Goal: Task Accomplishment & Management: Manage account settings

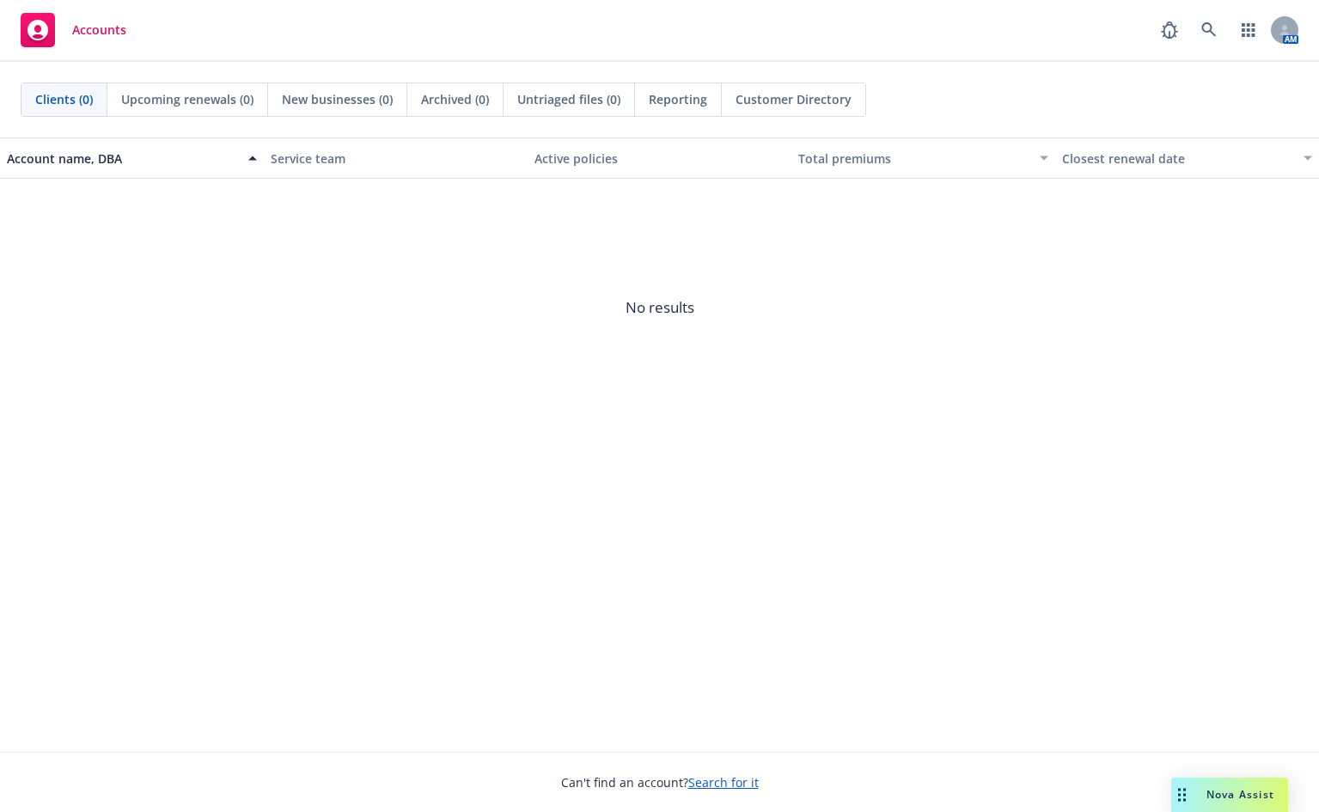
drag, startPoint x: 37, startPoint y: 35, endPoint x: 63, endPoint y: 51, distance: 30.1
click at [37, 35] on rect at bounding box center [38, 30] width 34 height 34
click at [52, 35] on rect at bounding box center [38, 30] width 34 height 34
click at [1233, 797] on span "Nova Assist" at bounding box center [1240, 794] width 68 height 15
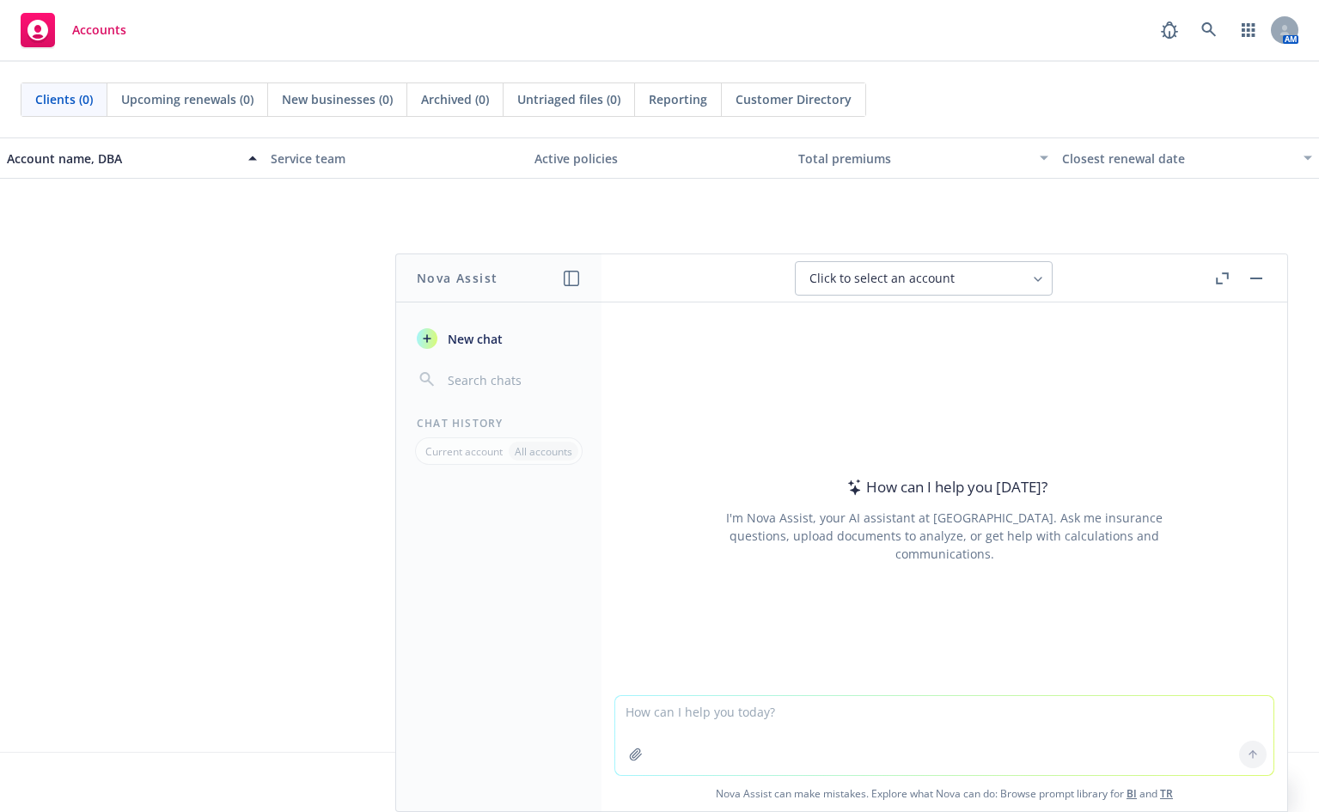
click at [630, 758] on icon "button" at bounding box center [636, 754] width 14 height 14
click at [1262, 277] on button "button" at bounding box center [1256, 278] width 21 height 21
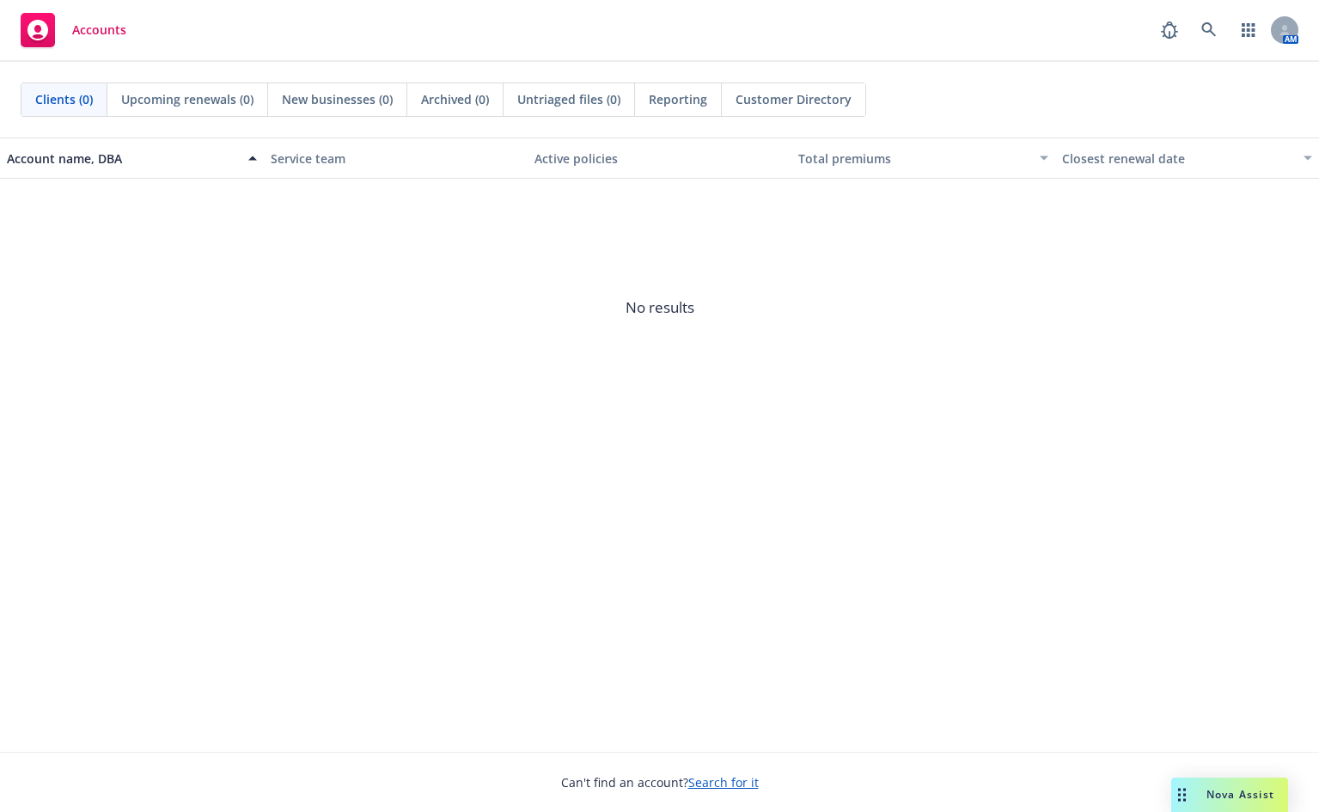
click at [40, 34] on rect at bounding box center [38, 30] width 34 height 34
click at [46, 32] on icon at bounding box center [37, 30] width 21 height 21
click at [1258, 34] on link "button" at bounding box center [1248, 30] width 34 height 34
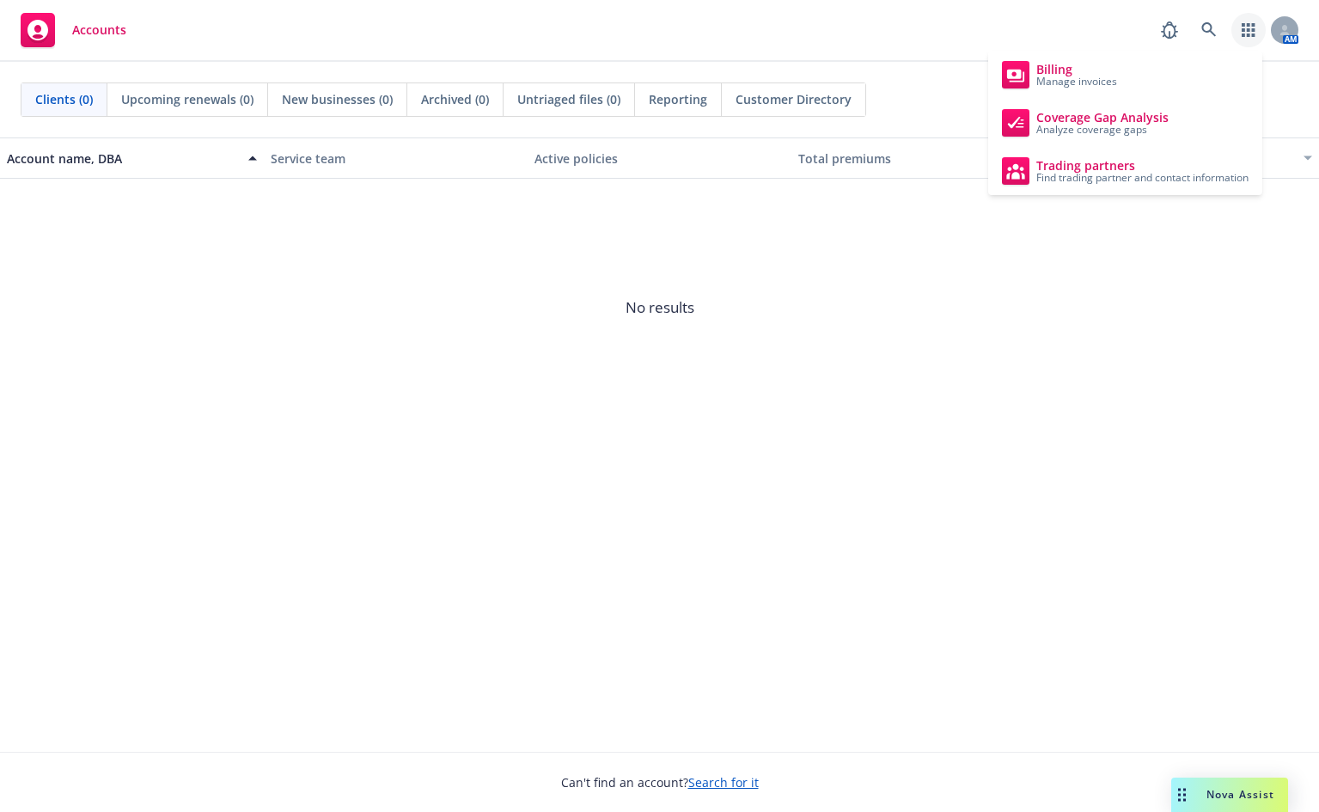
click at [1085, 306] on span "No results" at bounding box center [659, 308] width 1319 height 258
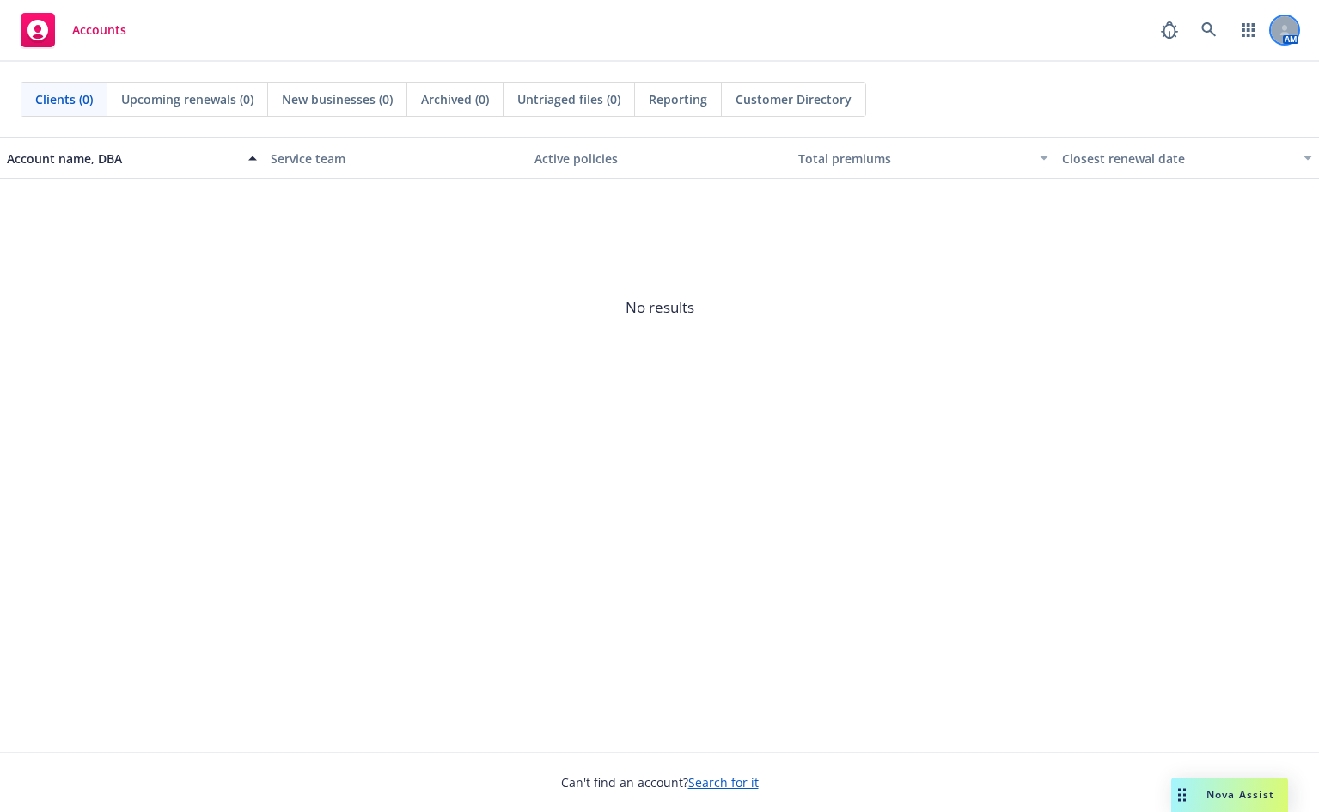
click at [1288, 30] on icon at bounding box center [1284, 30] width 10 height 10
click at [1030, 339] on span "No results" at bounding box center [659, 308] width 1319 height 258
click at [129, 159] on div "Account name, DBA" at bounding box center [122, 158] width 231 height 18
click at [552, 457] on div "Account name, DBA Service team Active policies Total premiums Closest renewal d…" at bounding box center [659, 444] width 1319 height 614
click at [942, 478] on div "Account name, DBA Service team Active policies Total premiums Closest renewal d…" at bounding box center [659, 444] width 1319 height 614
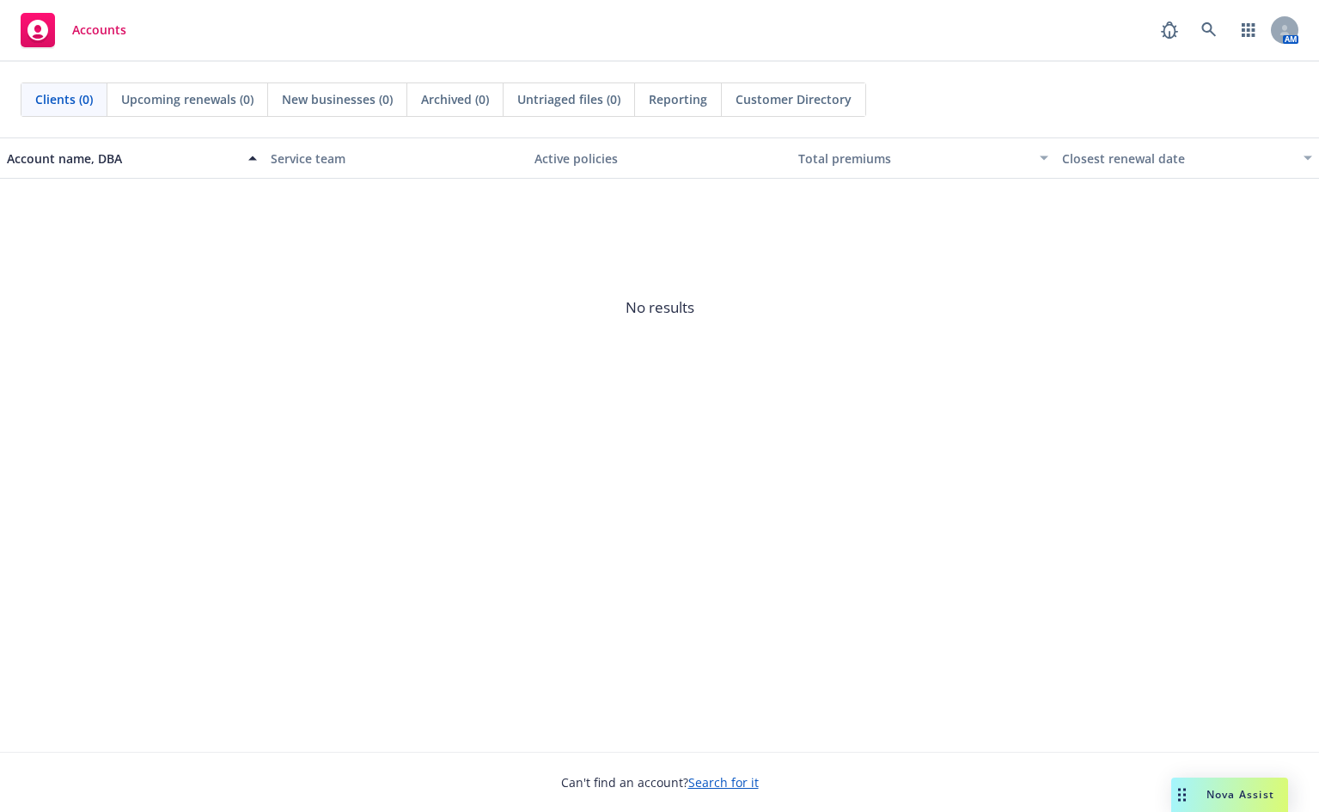
click at [823, 419] on span "No results" at bounding box center [659, 308] width 1319 height 258
click at [40, 33] on icon at bounding box center [37, 30] width 21 height 21
click at [1015, 423] on span "No results" at bounding box center [659, 308] width 1319 height 258
click at [981, 511] on div "Account name, DBA Service team Active policies Total premiums Closest renewal d…" at bounding box center [659, 444] width 1319 height 614
click at [1055, 51] on div "Accounts AM" at bounding box center [659, 31] width 1319 height 62
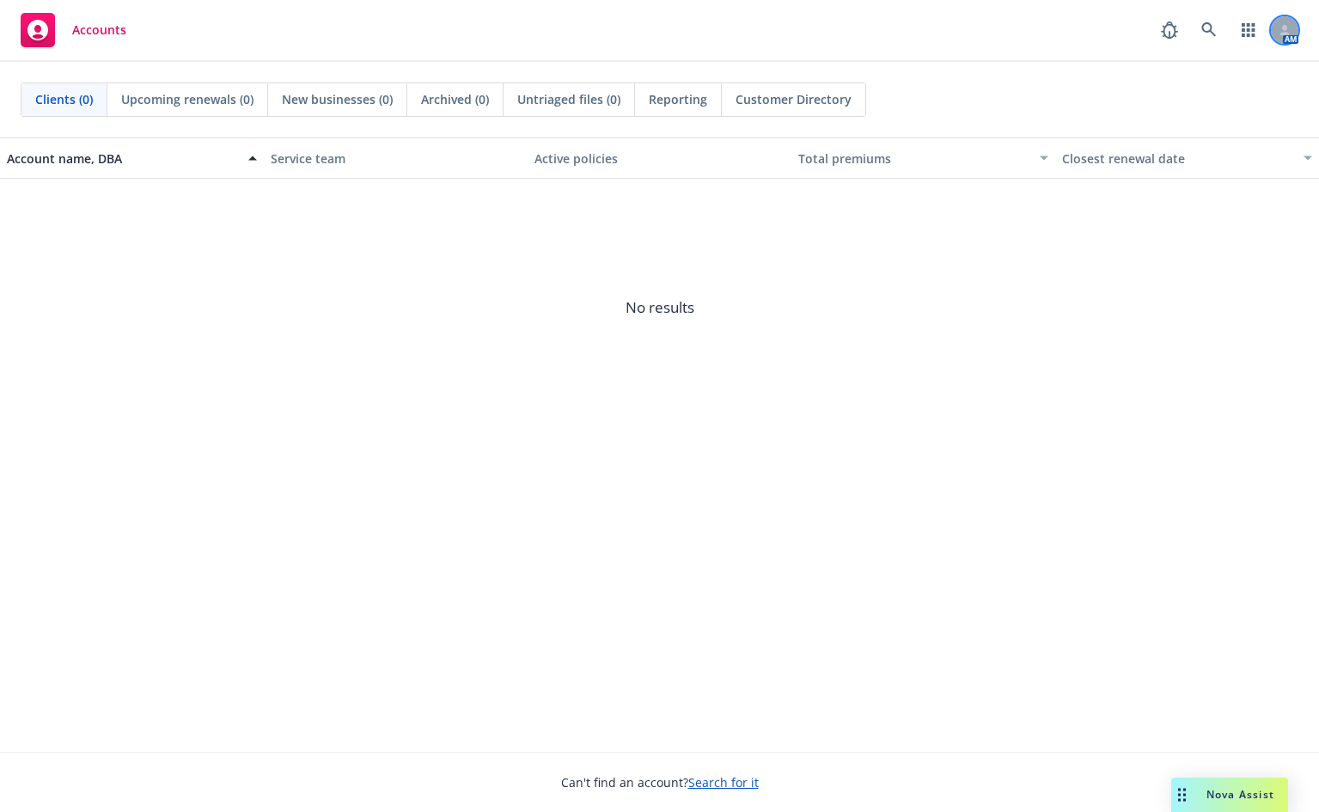
click at [1284, 34] on icon at bounding box center [1284, 33] width 9 height 3
click at [1173, 77] on link "Log out" at bounding box center [1212, 76] width 172 height 34
